Goal: Check status: Check status

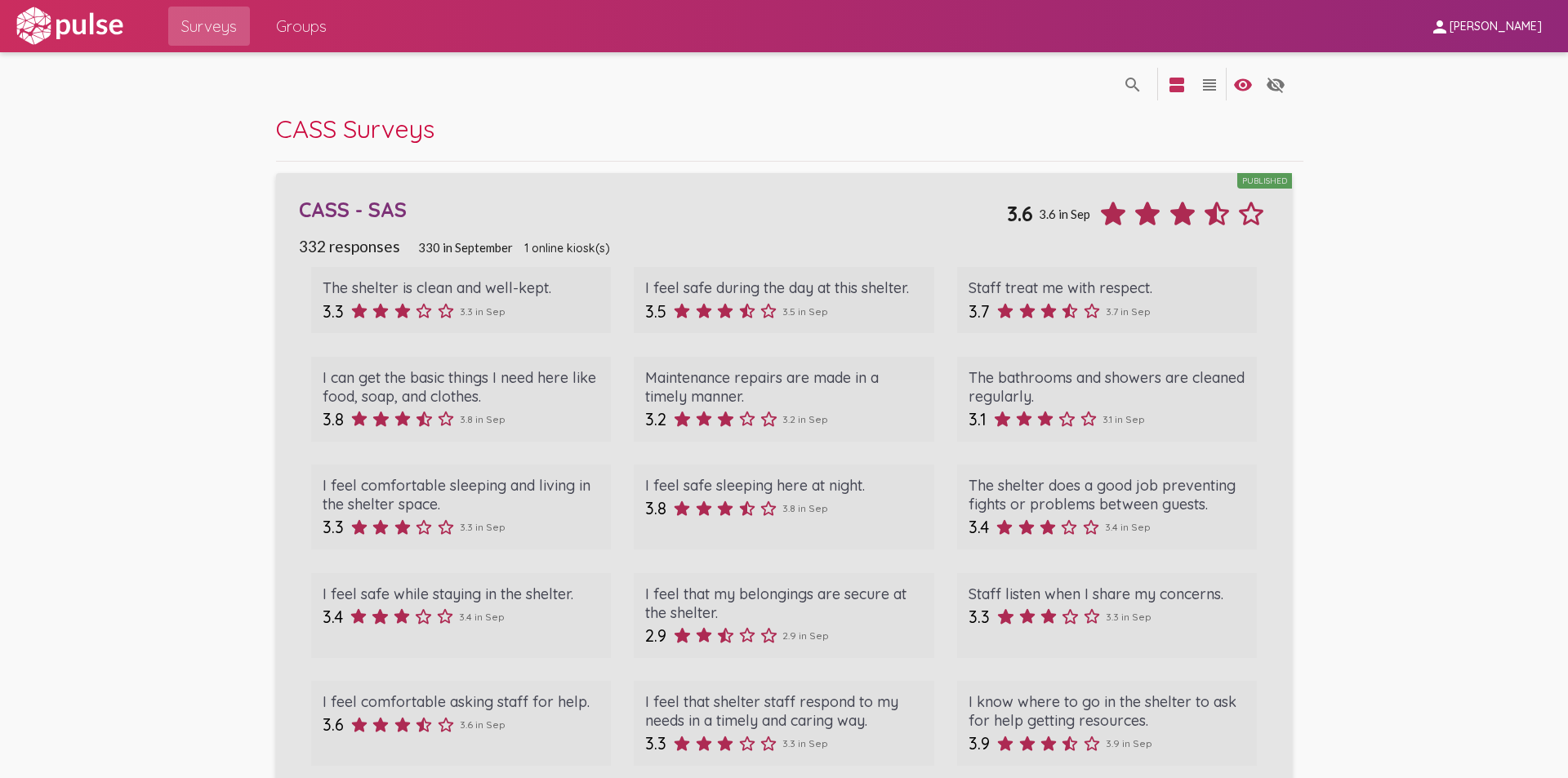
click at [562, 223] on div "CASS - SAS Published 3.6 3.6 in Sep" at bounding box center [784, 208] width 969 height 46
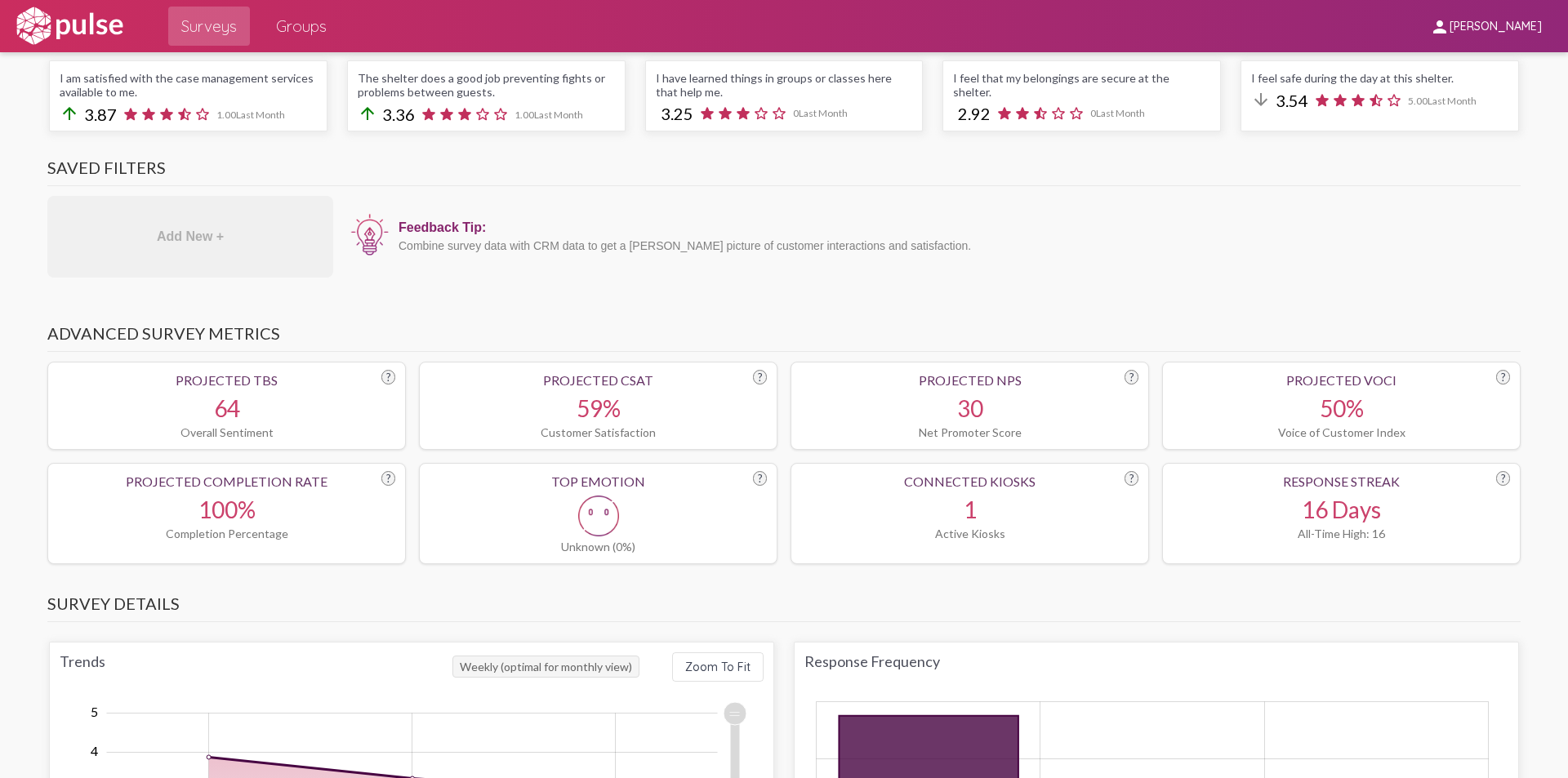
scroll to position [1143, 0]
